Goal: Information Seeking & Learning: Compare options

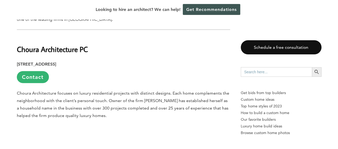
scroll to position [640, 0]
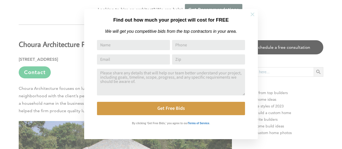
click at [252, 17] on icon at bounding box center [252, 14] width 6 height 6
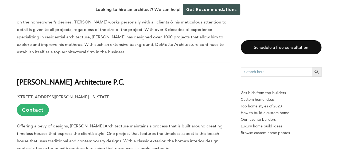
scroll to position [1494, 0]
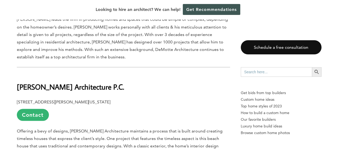
drag, startPoint x: 18, startPoint y: 67, endPoint x: 121, endPoint y: 65, distance: 103.0
click at [121, 74] on h2 "[PERSON_NAME] Architecture P.C." at bounding box center [123, 83] width 213 height 18
copy b "[PERSON_NAME] Architecture P.C."
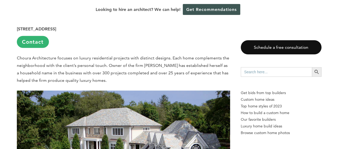
scroll to position [640, 0]
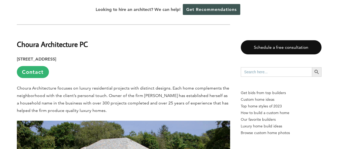
click at [53, 39] on b "Choura Architecture PC" at bounding box center [52, 43] width 71 height 9
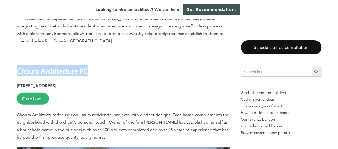
drag, startPoint x: 18, startPoint y: 58, endPoint x: 94, endPoint y: 57, distance: 76.3
click at [94, 58] on h2 "Choura Architecture PC" at bounding box center [123, 67] width 213 height 18
copy b "Choura Architecture PC"
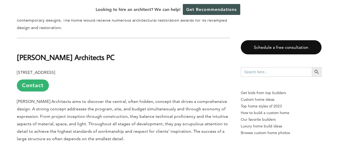
scroll to position [2108, 0]
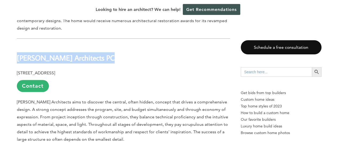
drag, startPoint x: 17, startPoint y: 38, endPoint x: 99, endPoint y: 40, distance: 82.5
click at [99, 53] on b "[PERSON_NAME] Architects PC" at bounding box center [66, 57] width 98 height 9
copy b "[PERSON_NAME] Architects PC"
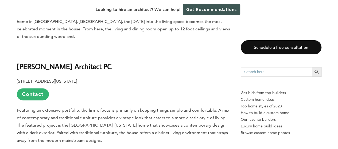
scroll to position [2402, 0]
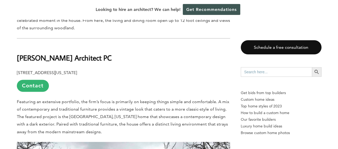
drag, startPoint x: 18, startPoint y: 31, endPoint x: 114, endPoint y: 29, distance: 95.8
click at [112, 53] on b "[PERSON_NAME] Architect PC" at bounding box center [64, 57] width 95 height 9
copy b "[PERSON_NAME] Architect PC"
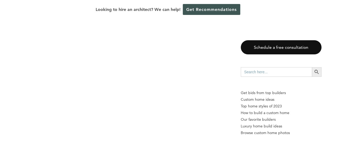
scroll to position [534, 0]
